Goal: Information Seeking & Learning: Learn about a topic

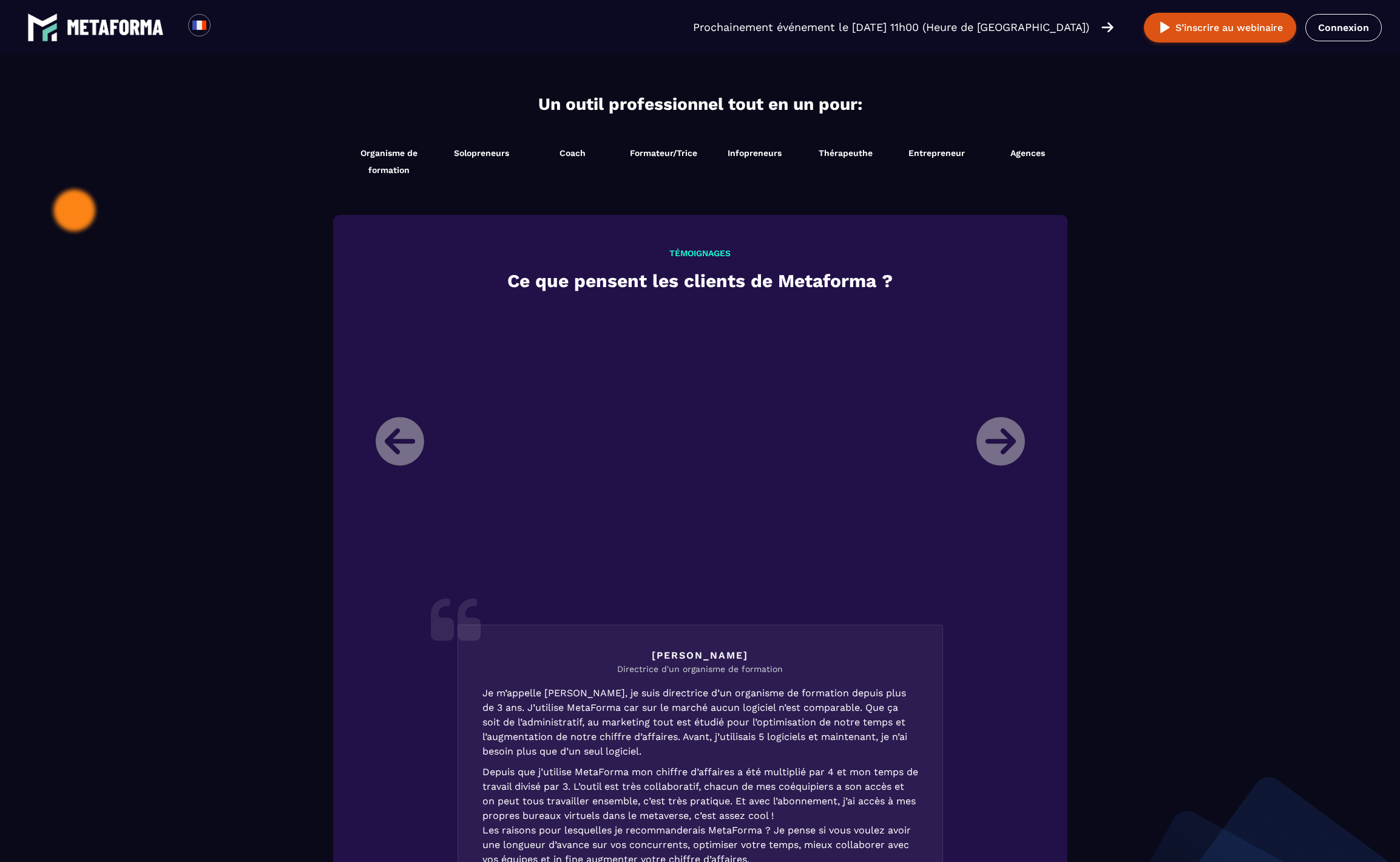
scroll to position [882, 0]
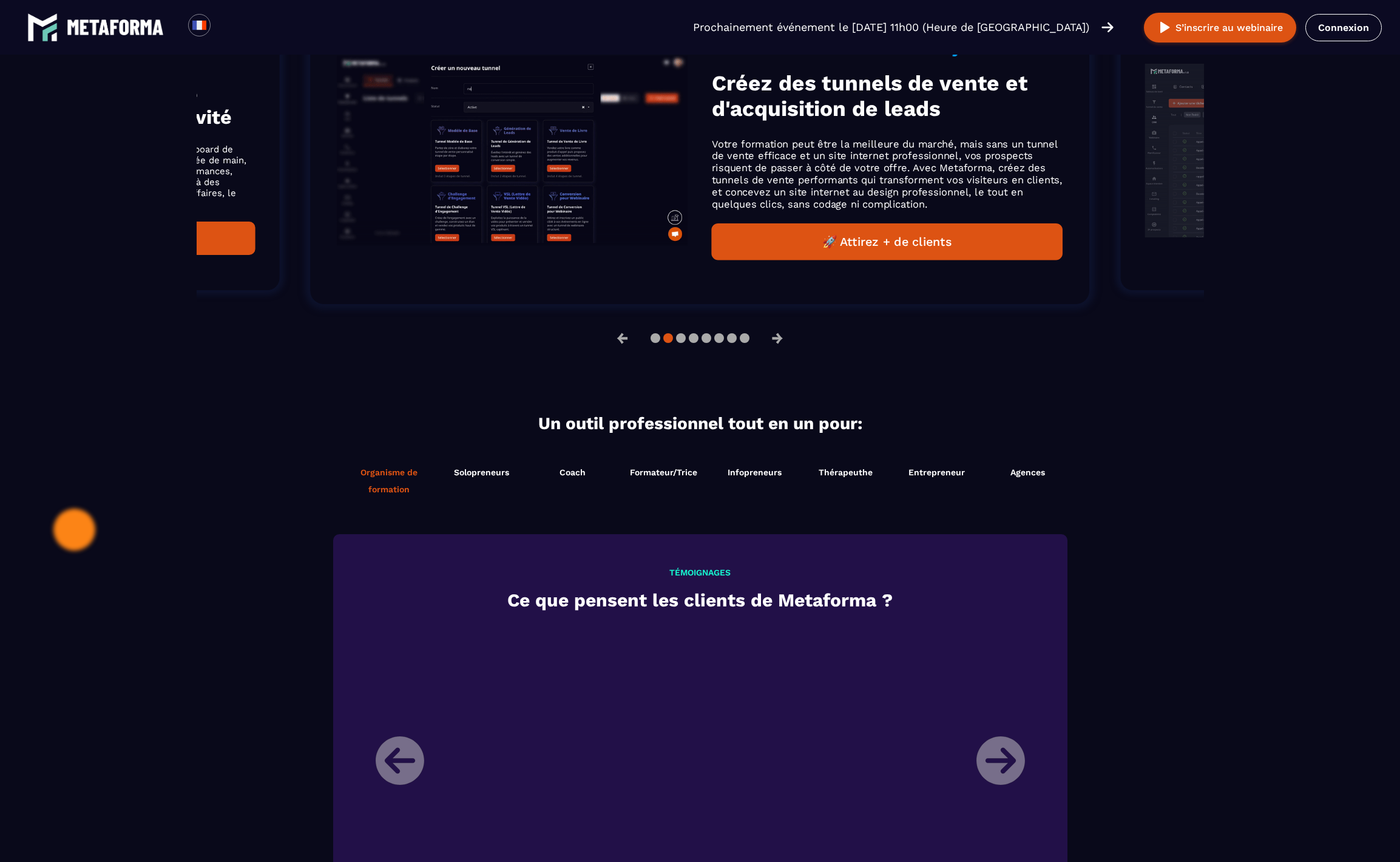
click at [380, 476] on span "Organisme de formation" at bounding box center [389, 480] width 88 height 34
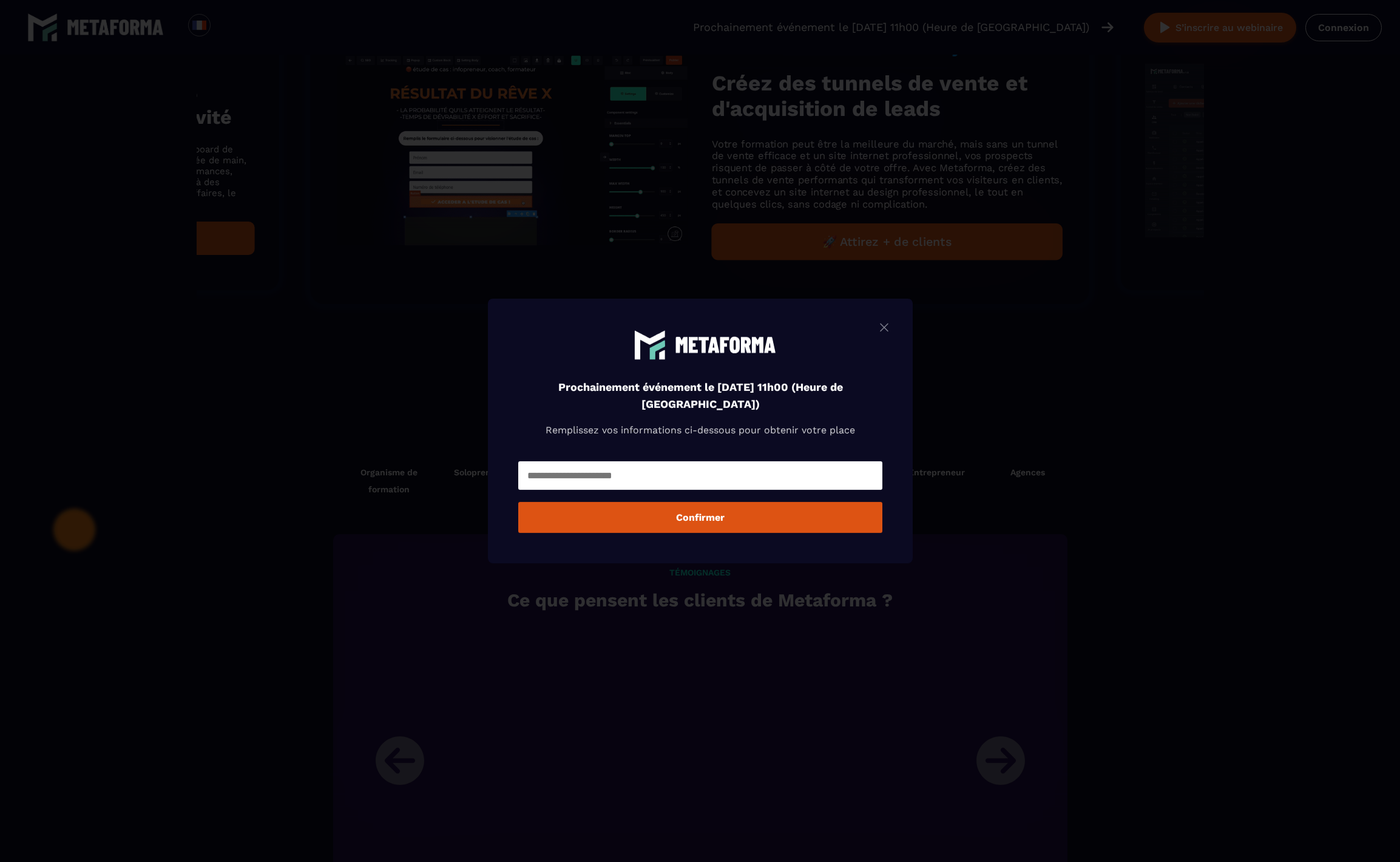
click at [891, 330] on img "Modal window" at bounding box center [884, 327] width 15 height 15
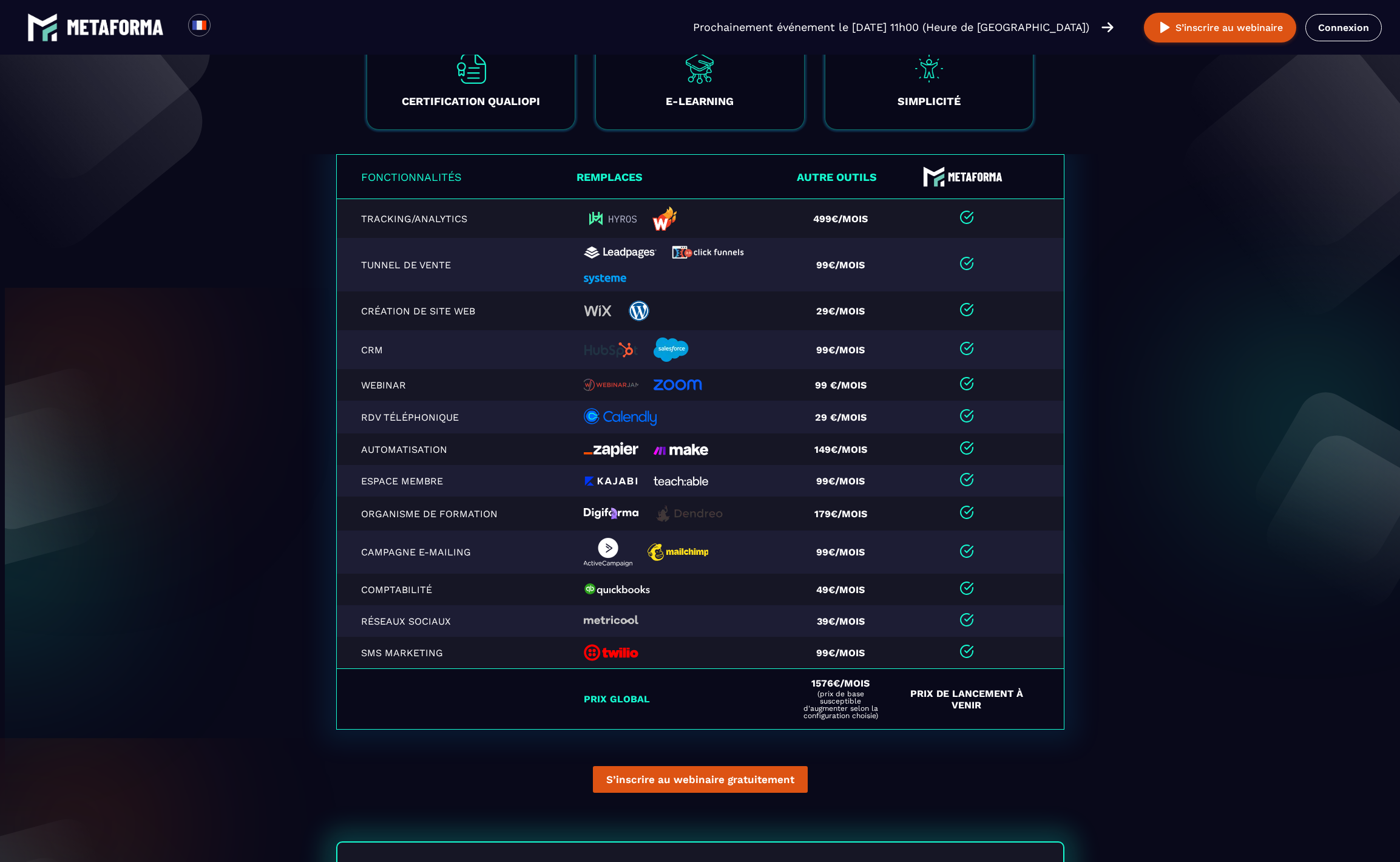
scroll to position [2391, 0]
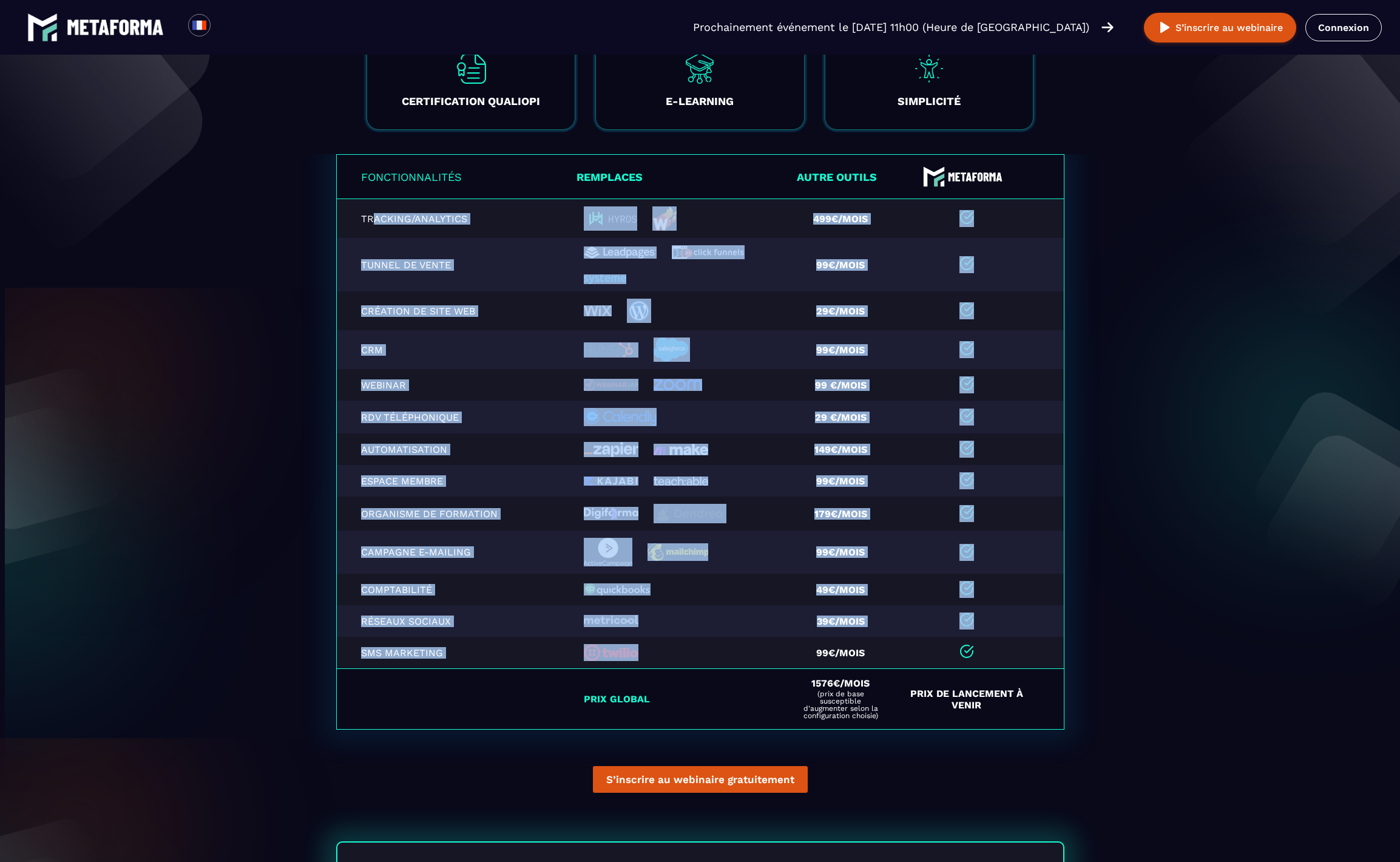
drag, startPoint x: 365, startPoint y: 223, endPoint x: 738, endPoint y: 646, distance: 564.0
click at [754, 653] on table "Fonctionnalités Remplaces Autre outils Tracking/Analytics 499€/mois Tunnel de v…" at bounding box center [700, 442] width 729 height 575
click at [738, 645] on td at bounding box center [685, 652] width 217 height 32
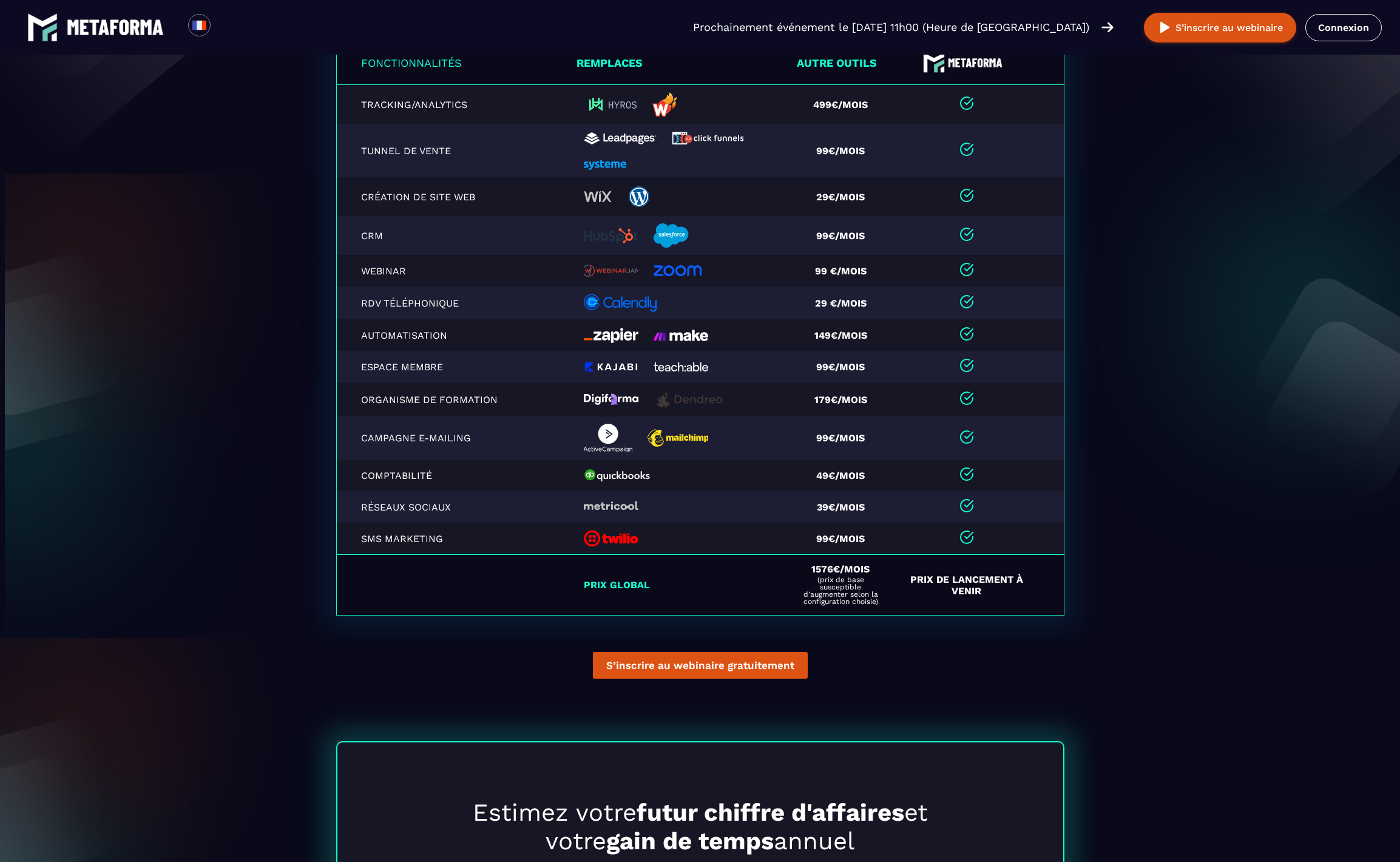
scroll to position [2524, 0]
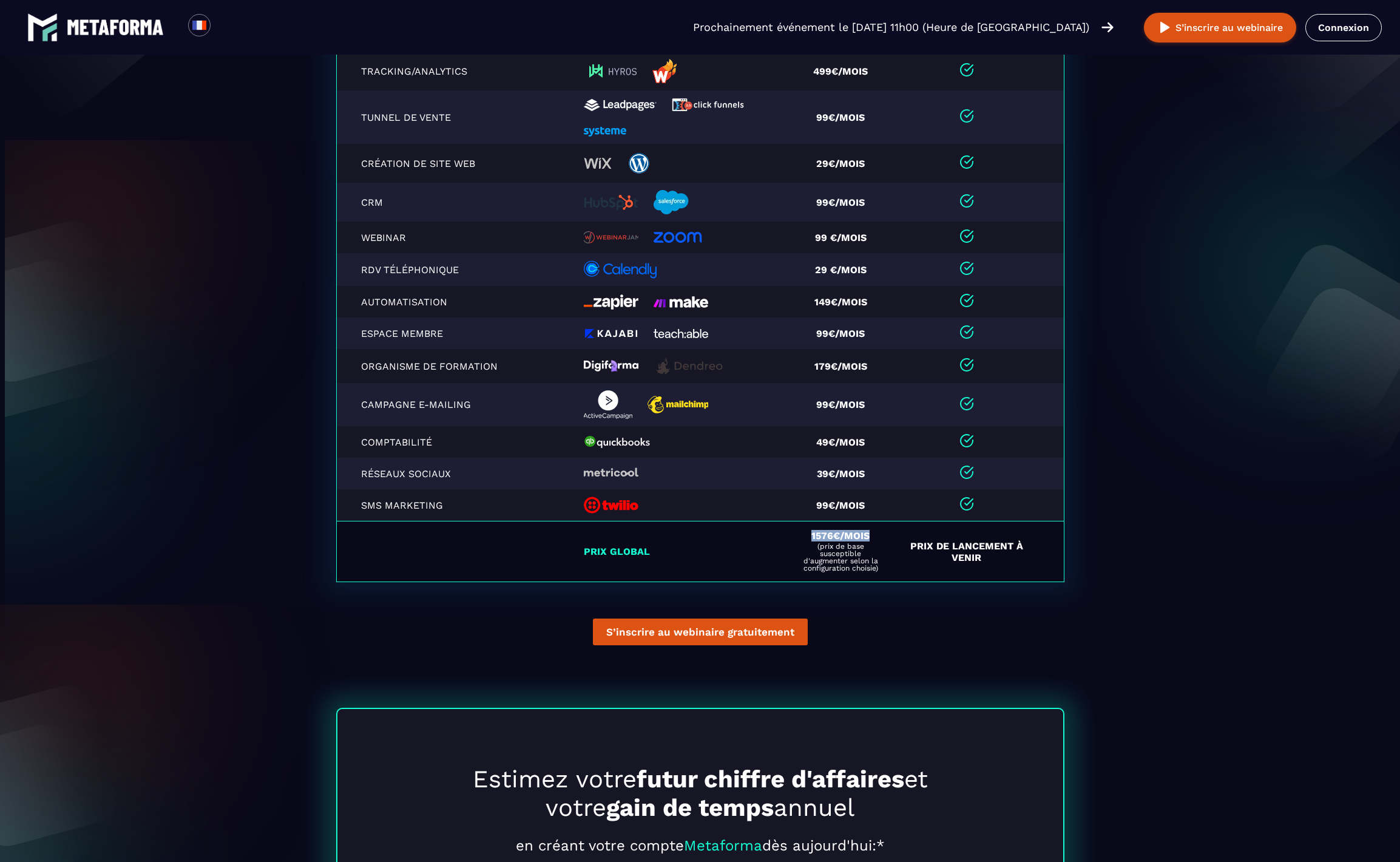
drag, startPoint x: 804, startPoint y: 539, endPoint x: 886, endPoint y: 537, distance: 82.0
click at [886, 537] on td "1576€/mois (prix de base susceptible d'augmenter selon la configuration choisie)" at bounding box center [844, 552] width 104 height 61
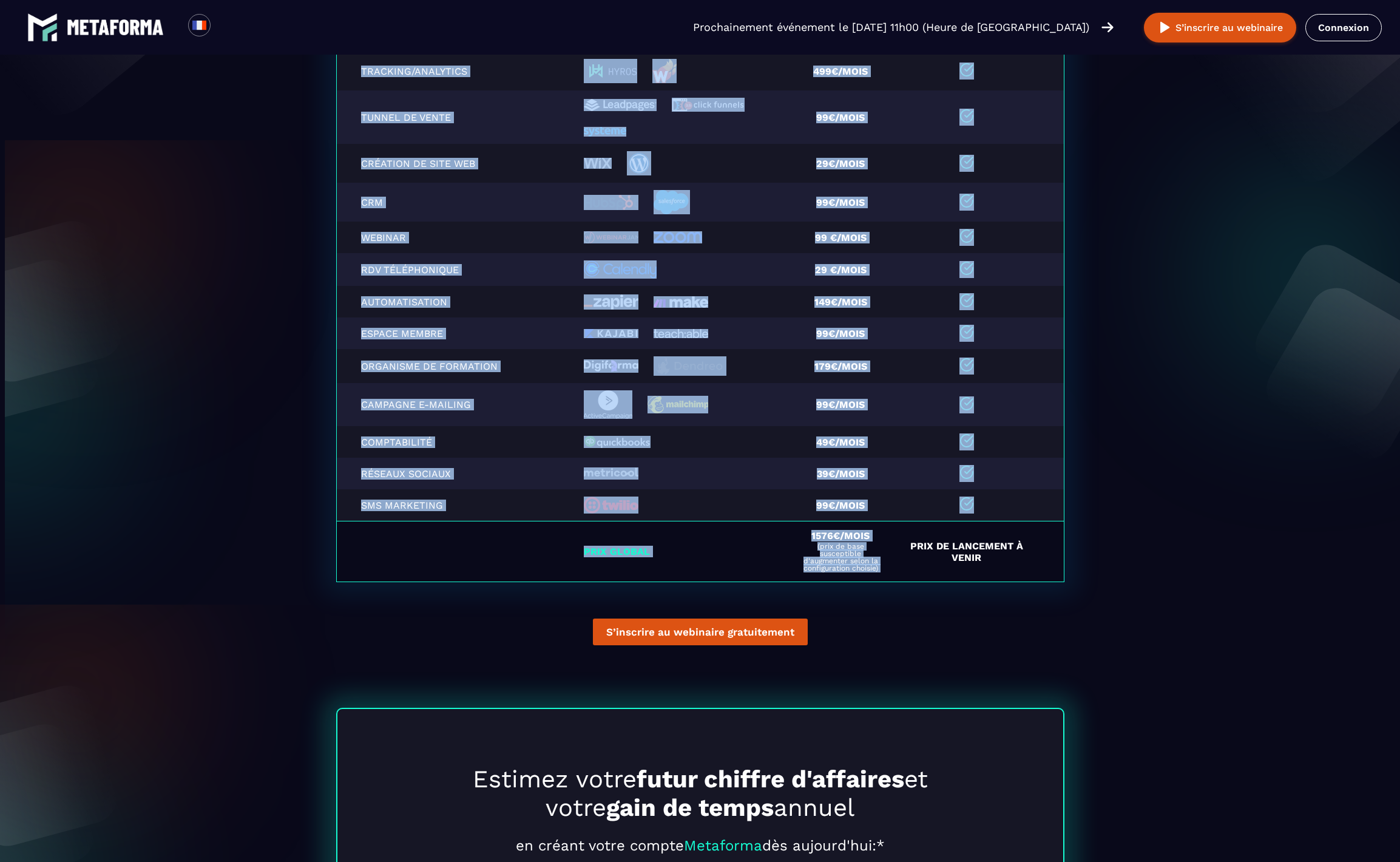
drag, startPoint x: 902, startPoint y: 539, endPoint x: 1097, endPoint y: 545, distance: 195.1
click at [1097, 545] on section "Fonctionnalités Remplaces Autre outils Tracking/Analytics 499€/mois Tunnel de v…" at bounding box center [700, 348] width 1400 height 657
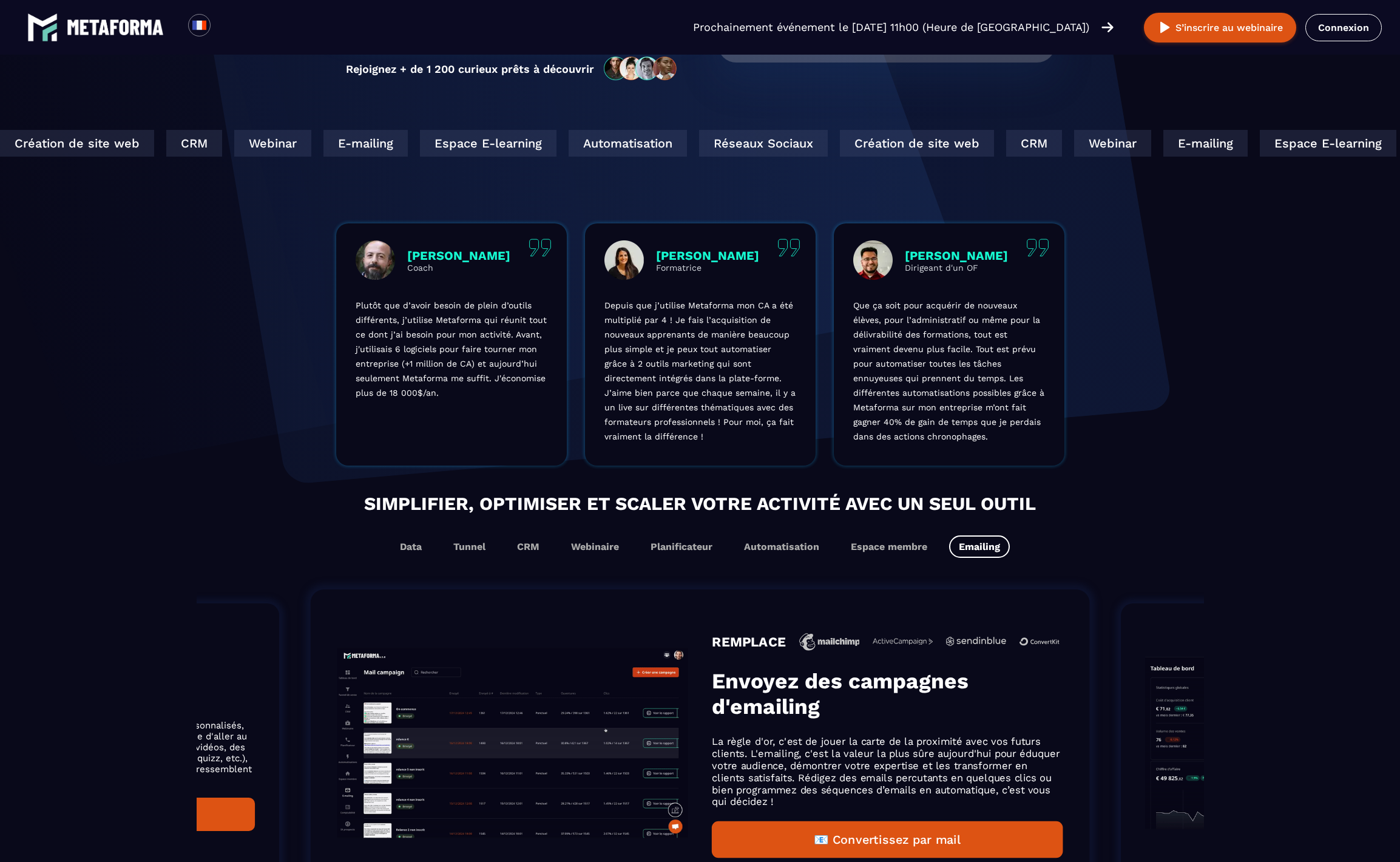
scroll to position [0, 0]
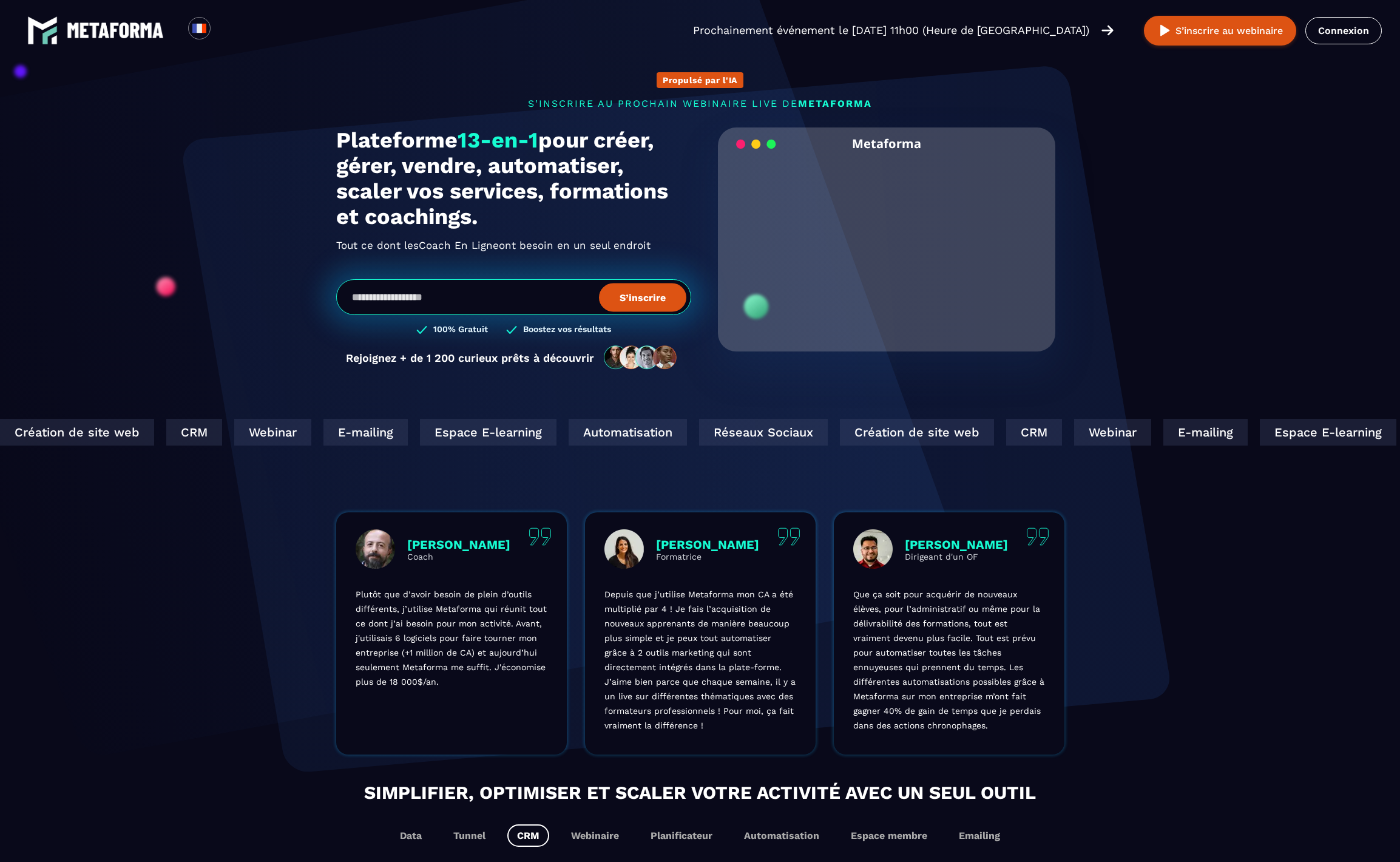
click at [69, 35] on img at bounding box center [115, 31] width 97 height 16
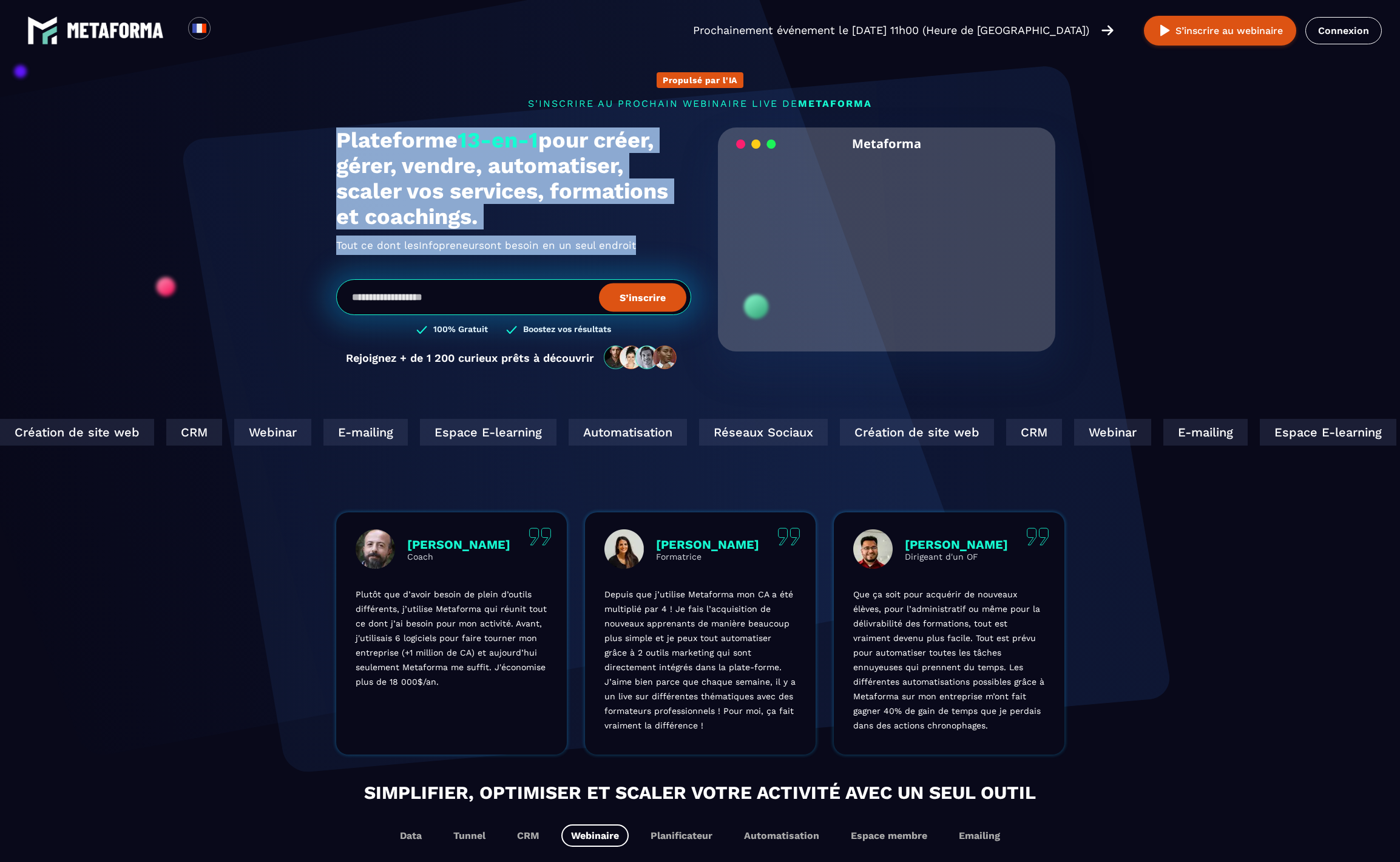
drag, startPoint x: 337, startPoint y: 138, endPoint x: 502, endPoint y: 253, distance: 201.1
click at [509, 273] on div "Plateforme 13-en-1 pour créer, gérer, vendre, automatiser, scaler vos services,…" at bounding box center [514, 255] width 355 height 255
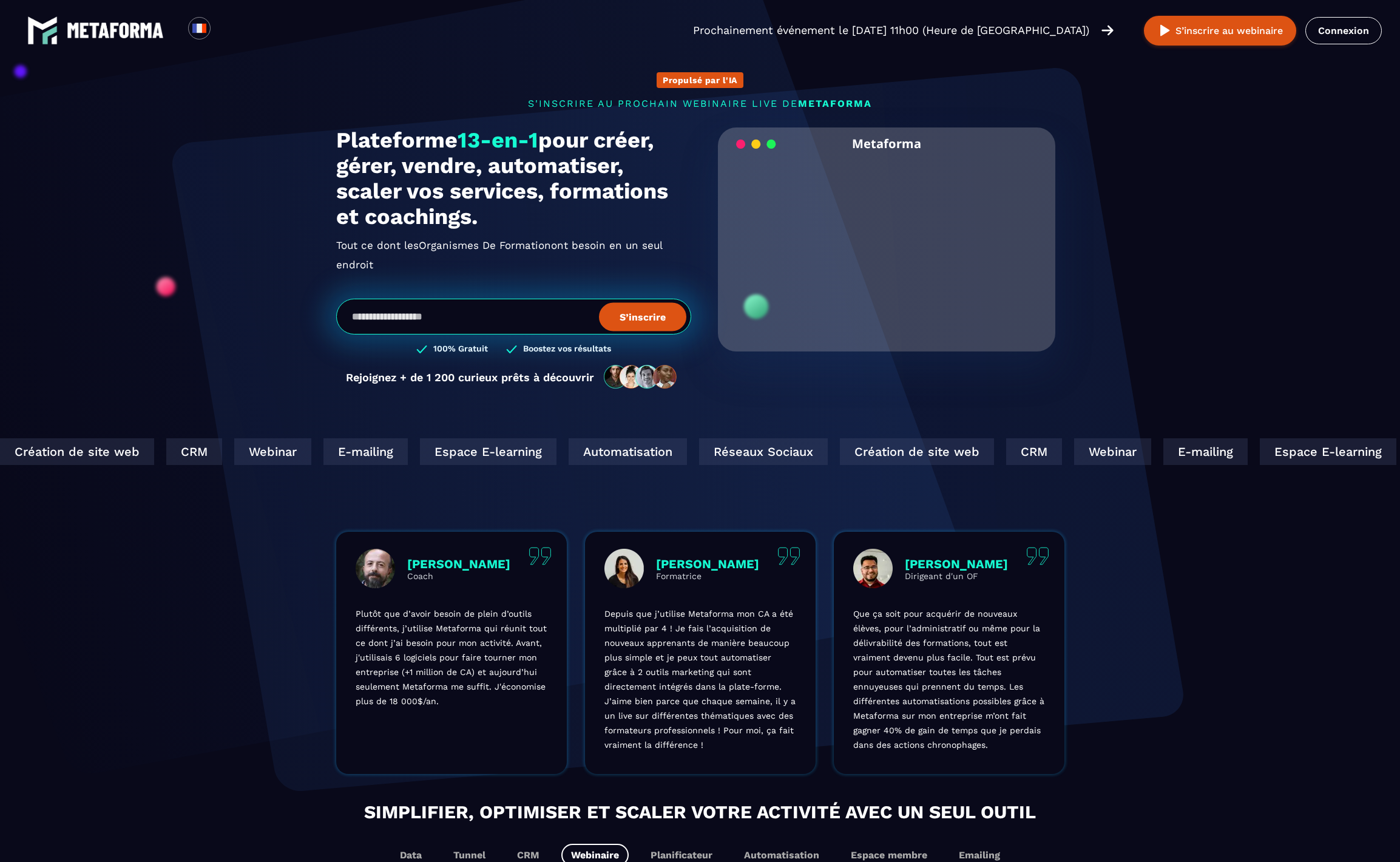
click at [180, 222] on section "Propulsé par l'IA s'inscrire au prochain webinaire live de METAFORMA Prochainem…" at bounding box center [700, 399] width 1400 height 799
